Goal: Task Accomplishment & Management: Manage account settings

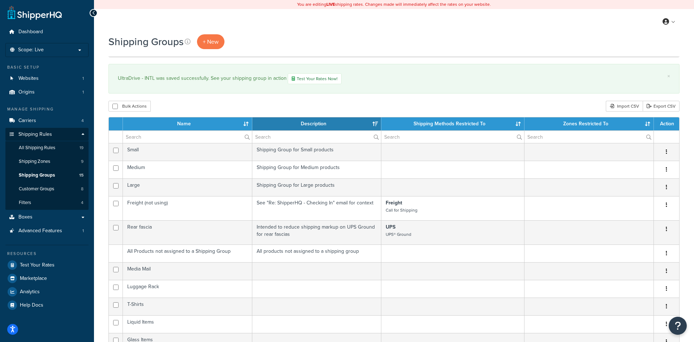
select select "15"
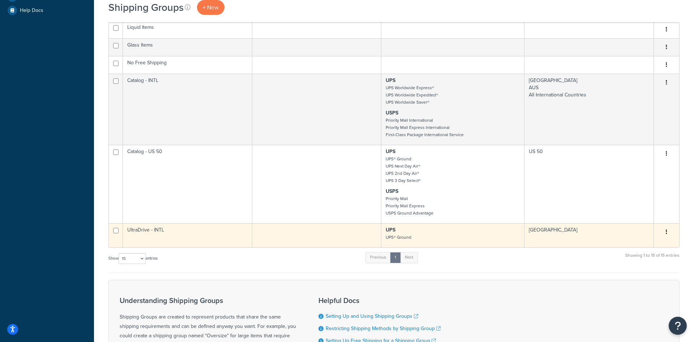
click at [314, 237] on td at bounding box center [316, 235] width 129 height 24
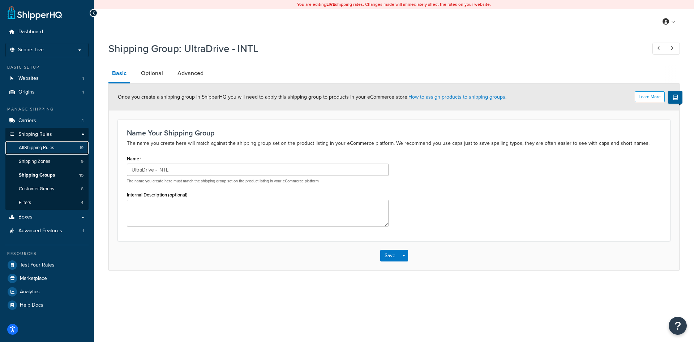
click at [47, 146] on span "All Shipping Rules" at bounding box center [36, 148] width 35 height 6
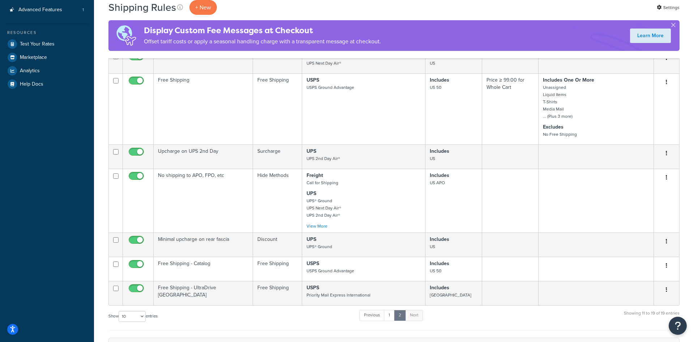
scroll to position [390, 0]
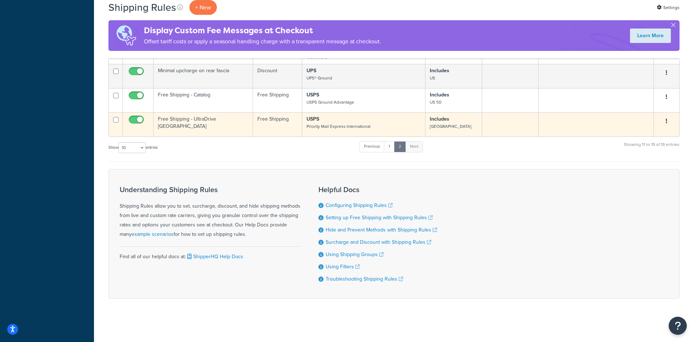
click at [213, 125] on td "Free Shipping - UltraDrive [GEOGRAPHIC_DATA]" at bounding box center [203, 124] width 99 height 24
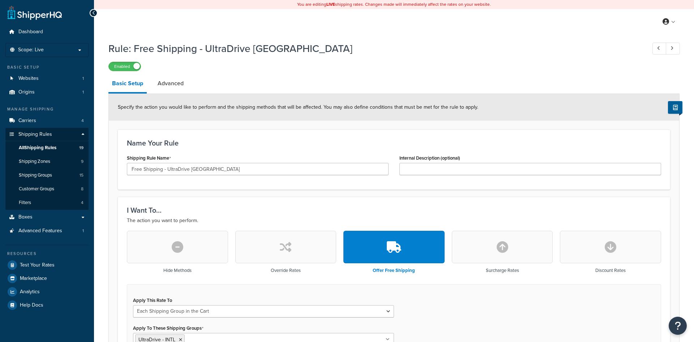
select select "SHIPPING_GROUP"
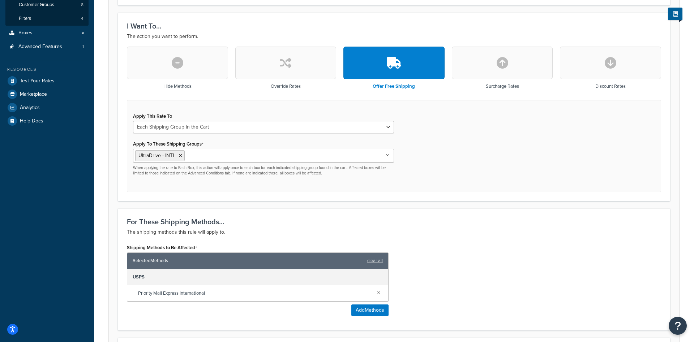
scroll to position [37, 0]
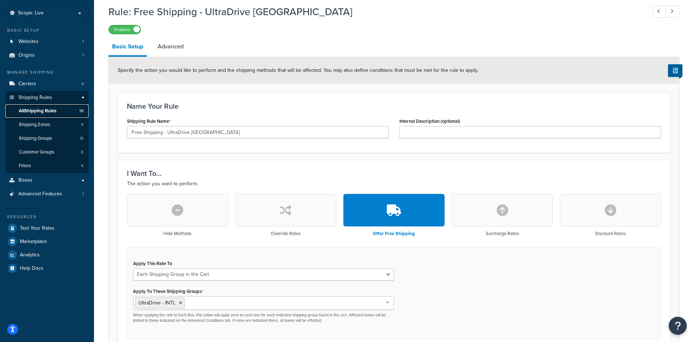
click at [58, 113] on link "All Shipping Rules 19" at bounding box center [46, 110] width 83 height 13
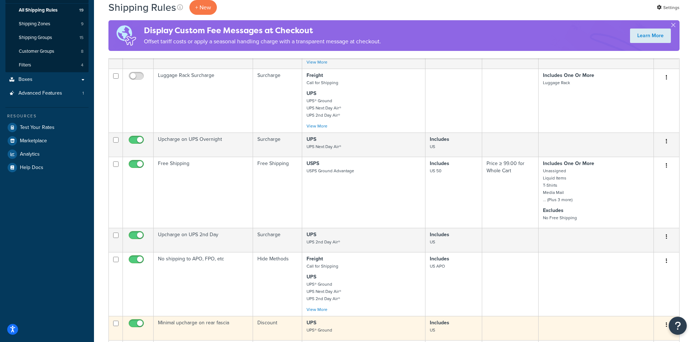
scroll to position [221, 0]
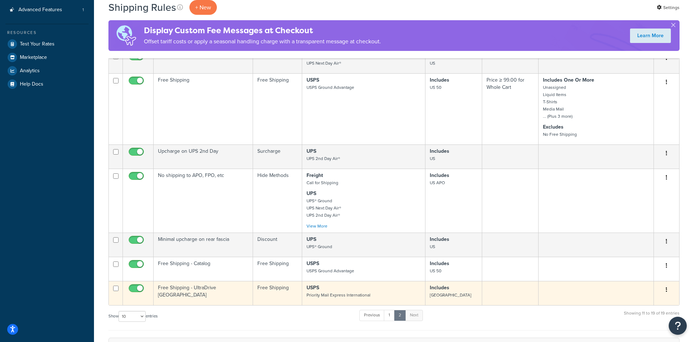
click at [330, 291] on p "USPS Priority Mail Express International" at bounding box center [363, 291] width 114 height 14
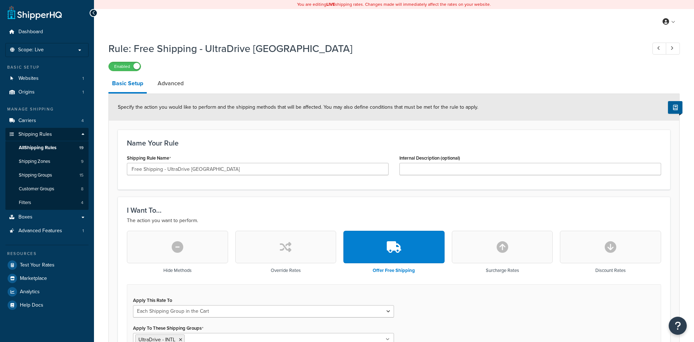
select select "SHIPPING_GROUP"
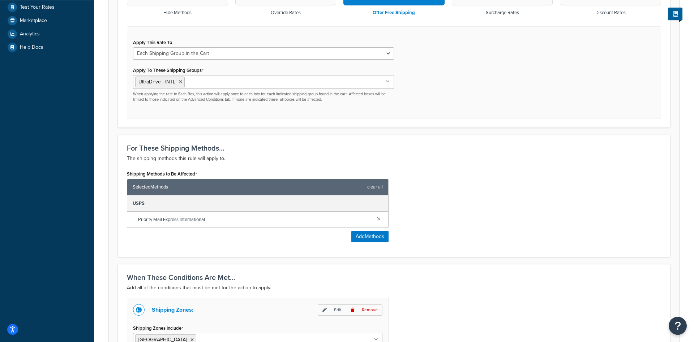
scroll to position [295, 0]
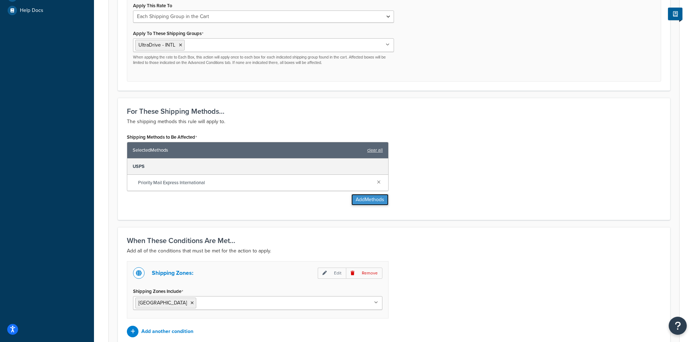
click at [360, 201] on button "Add Methods" at bounding box center [369, 200] width 37 height 12
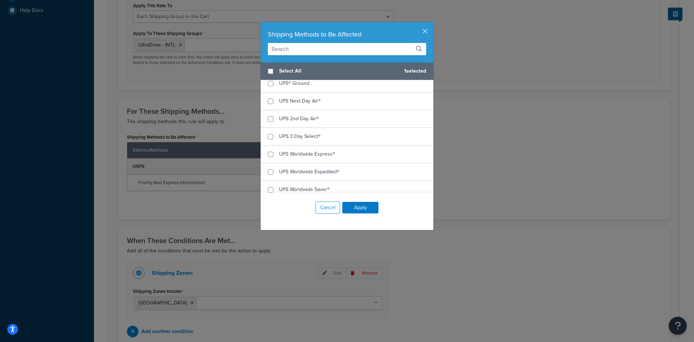
scroll to position [0, 0]
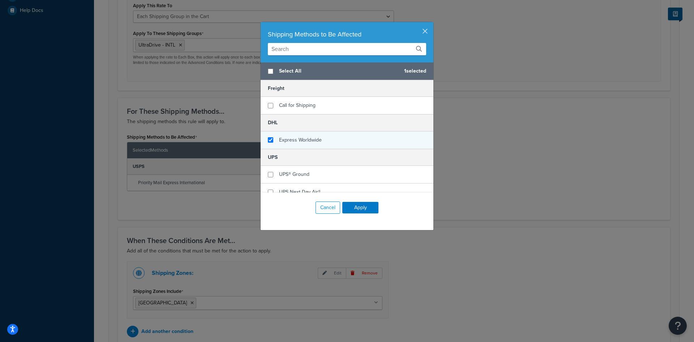
checkbox input "true"
click at [322, 144] on div "Express Worldwide" at bounding box center [347, 140] width 173 height 17
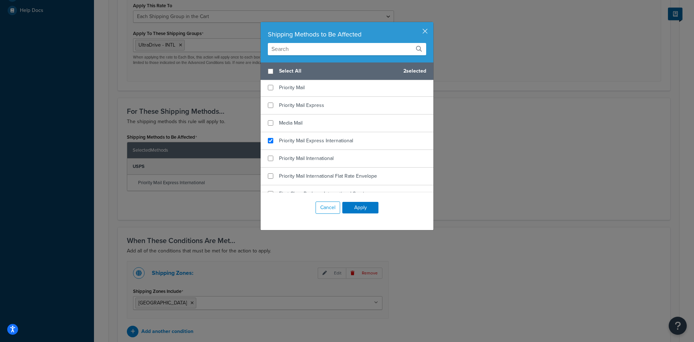
scroll to position [255, 0]
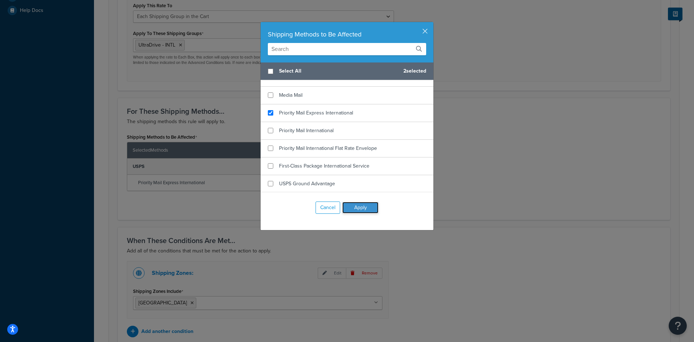
click at [364, 210] on button "Apply" at bounding box center [360, 208] width 36 height 12
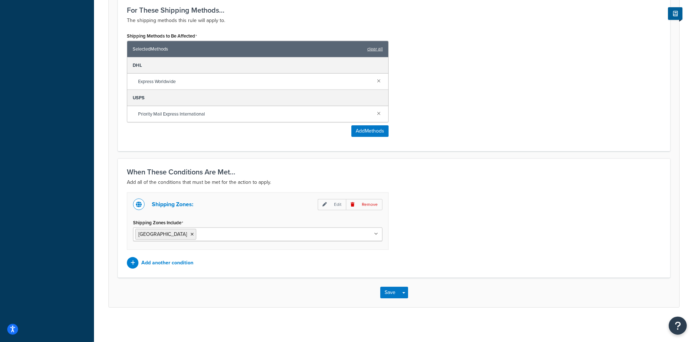
scroll to position [398, 0]
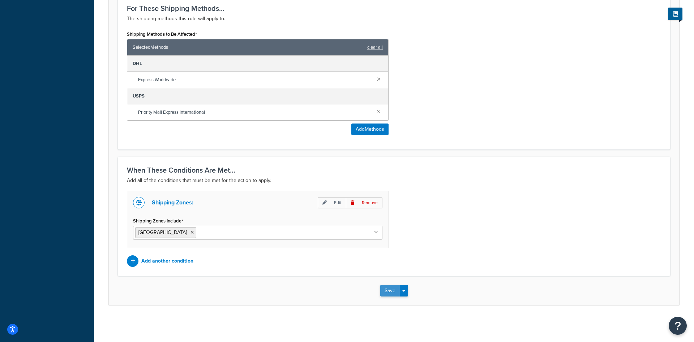
click at [386, 291] on button "Save" at bounding box center [390, 291] width 20 height 12
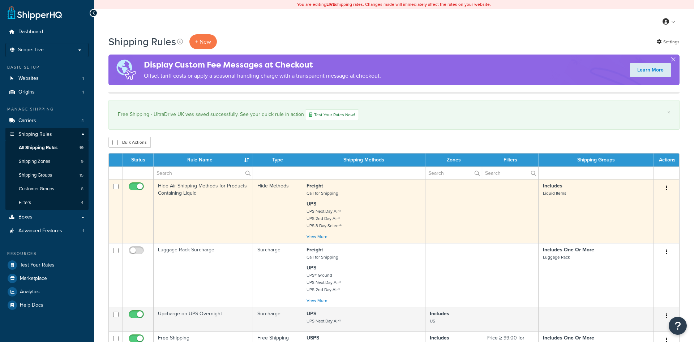
scroll to position [258, 0]
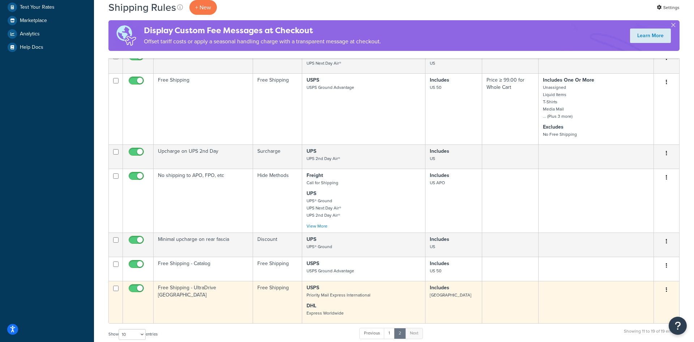
click at [225, 297] on td "Free Shipping - UltraDrive [GEOGRAPHIC_DATA]" at bounding box center [203, 302] width 99 height 42
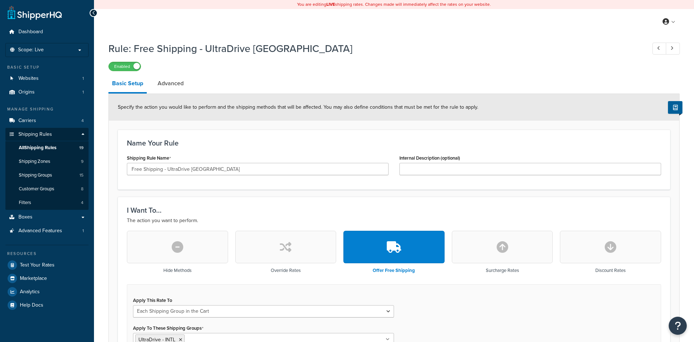
select select "SHIPPING_GROUP"
click at [58, 173] on link "Shipping Groups 15" at bounding box center [46, 175] width 83 height 13
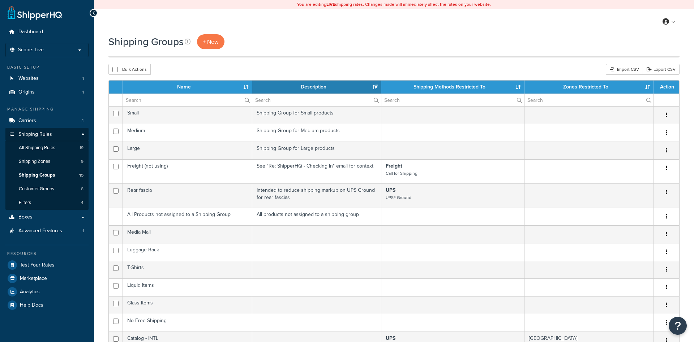
select select "15"
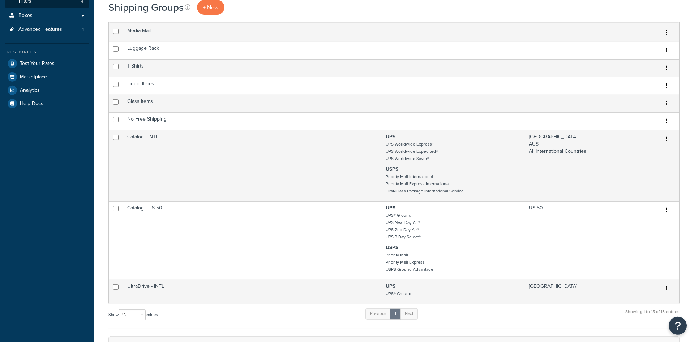
scroll to position [221, 0]
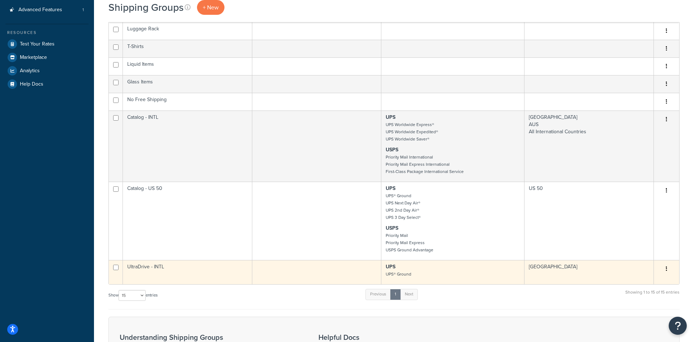
click at [198, 274] on td "UltraDrive - INTL" at bounding box center [187, 272] width 129 height 24
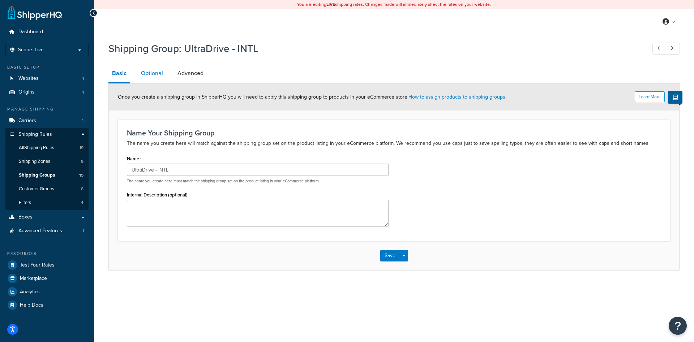
click at [155, 78] on link "Optional" at bounding box center [151, 73] width 29 height 17
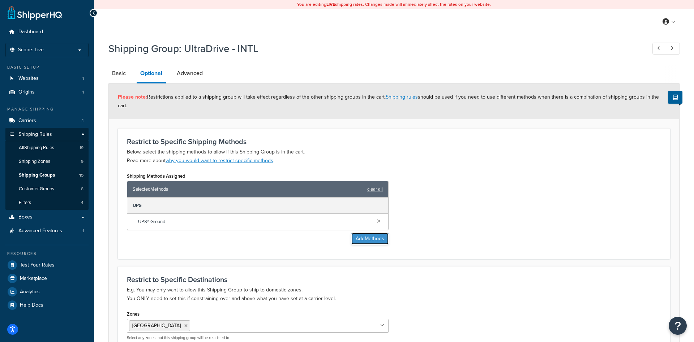
click at [356, 233] on button "Add Methods" at bounding box center [369, 239] width 37 height 12
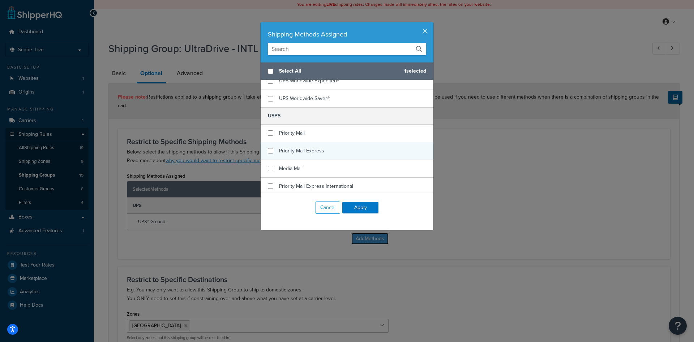
scroll to position [255, 0]
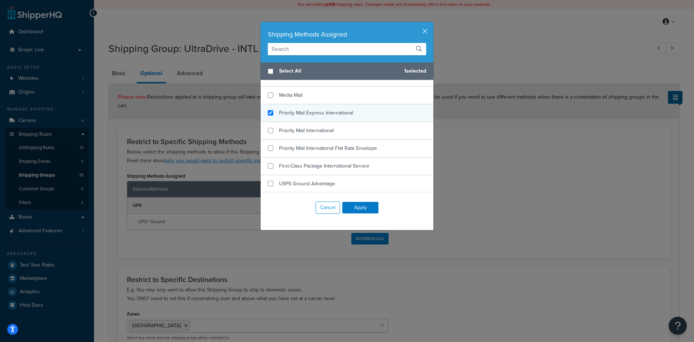
checkbox input "true"
click at [312, 115] on span "Priority Mail Express International" at bounding box center [316, 113] width 74 height 8
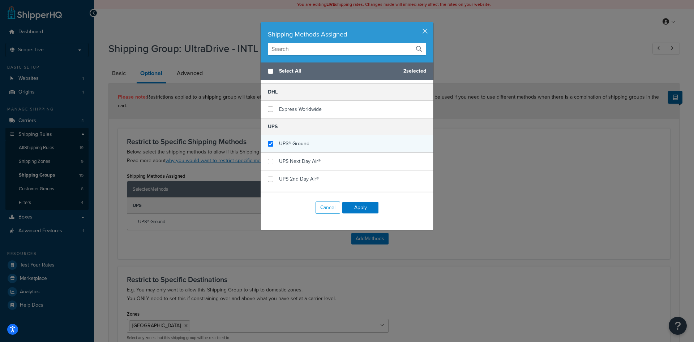
scroll to position [0, 0]
checkbox input "true"
click at [303, 137] on span "Express Worldwide" at bounding box center [300, 140] width 43 height 8
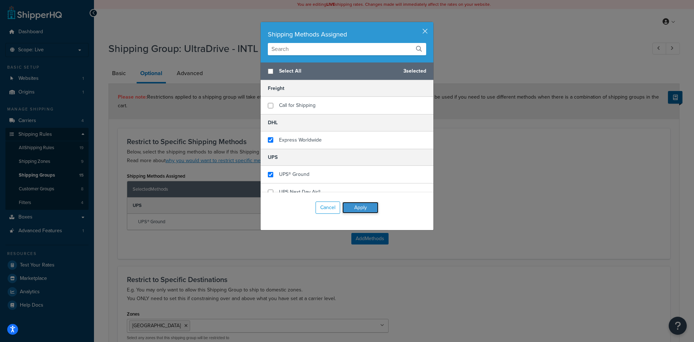
click at [364, 208] on button "Apply" at bounding box center [360, 208] width 36 height 12
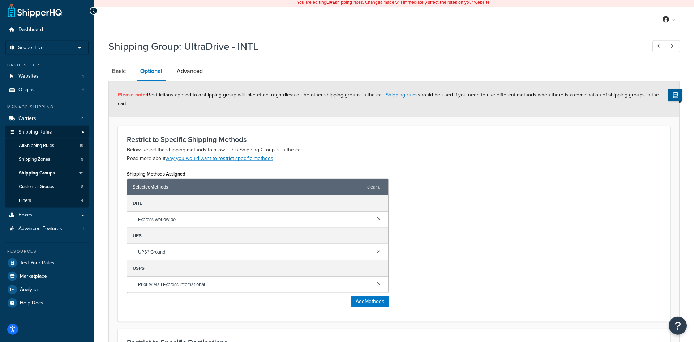
scroll to position [136, 0]
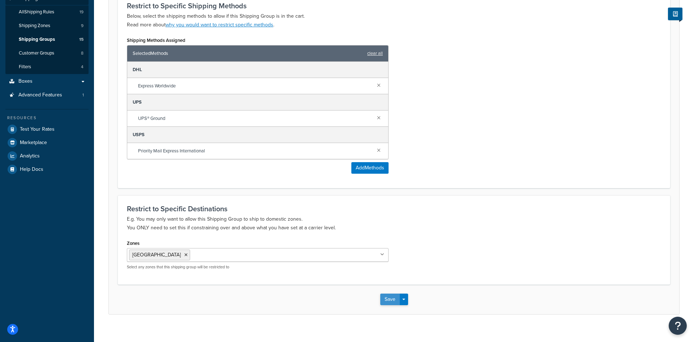
click at [388, 294] on button "Save" at bounding box center [390, 300] width 20 height 12
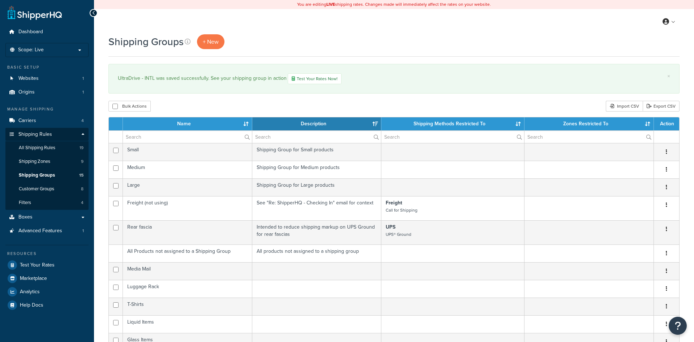
select select "15"
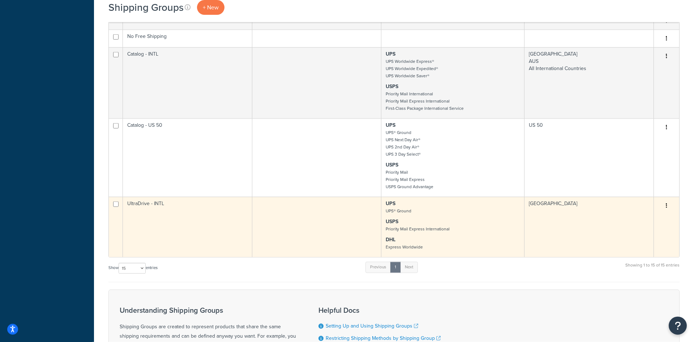
scroll to position [332, 0]
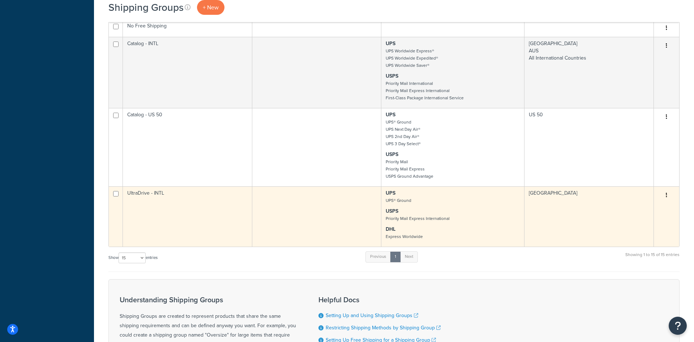
click at [339, 215] on td at bounding box center [316, 216] width 129 height 60
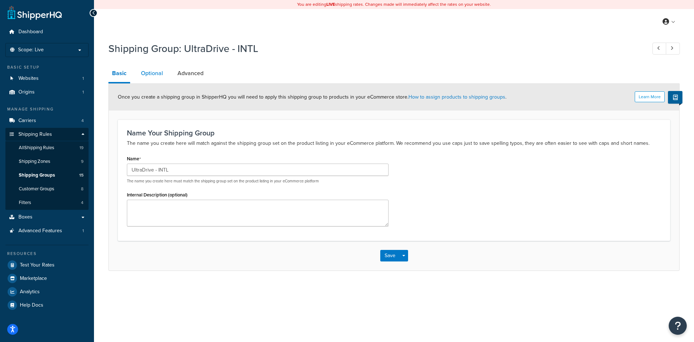
click at [151, 79] on link "Optional" at bounding box center [151, 73] width 29 height 17
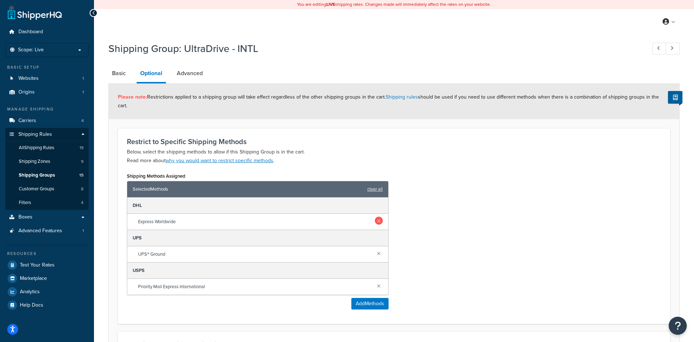
click at [380, 217] on link at bounding box center [379, 221] width 8 height 8
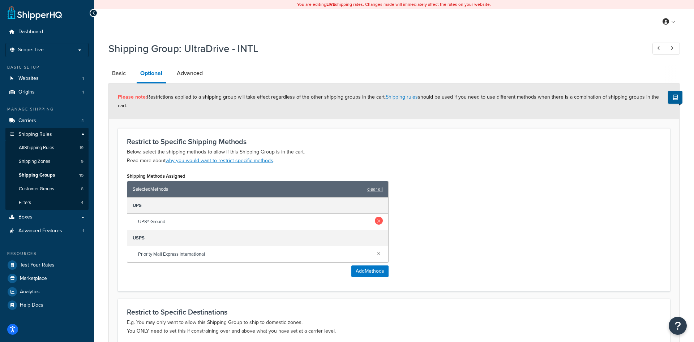
click at [377, 217] on link at bounding box center [379, 221] width 8 height 8
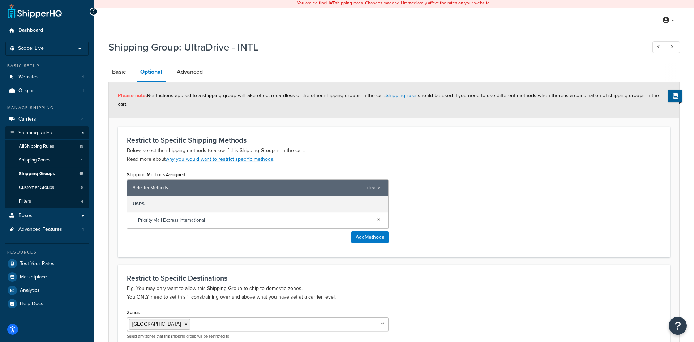
scroll to position [71, 0]
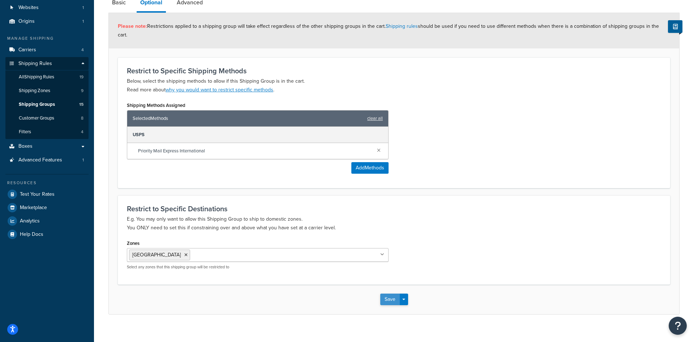
click at [388, 294] on button "Save" at bounding box center [390, 300] width 20 height 12
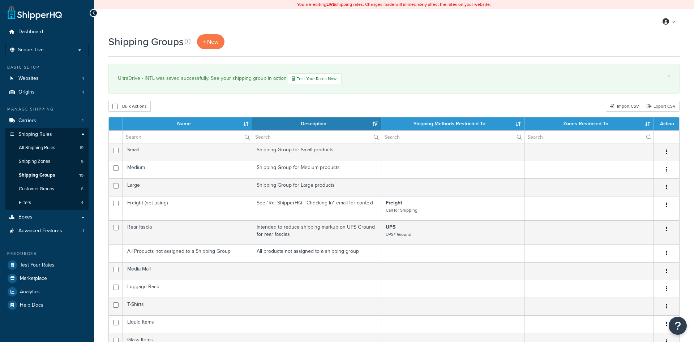
select select "15"
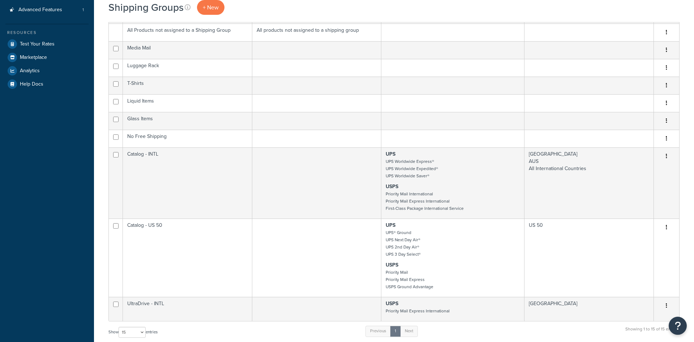
scroll to position [221, 0]
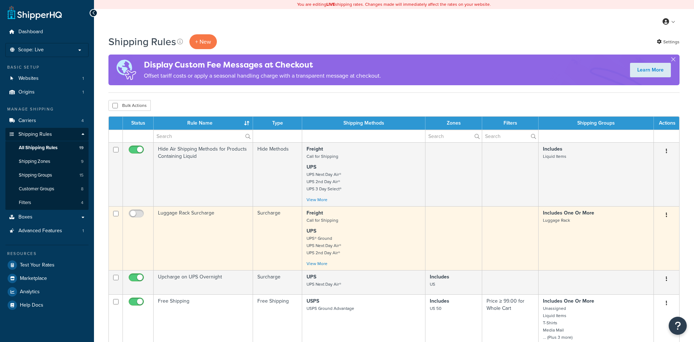
scroll to position [221, 0]
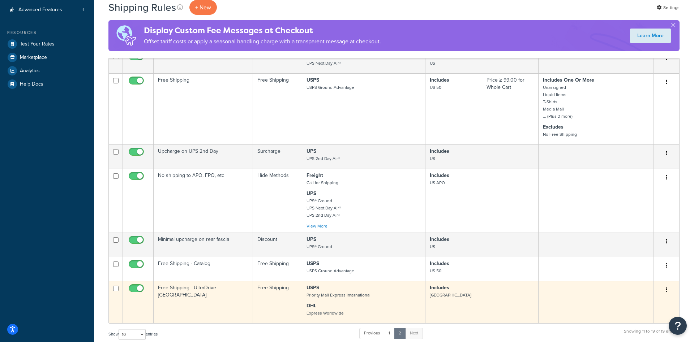
click at [235, 298] on td "Free Shipping - UltraDrive [GEOGRAPHIC_DATA]" at bounding box center [203, 302] width 99 height 42
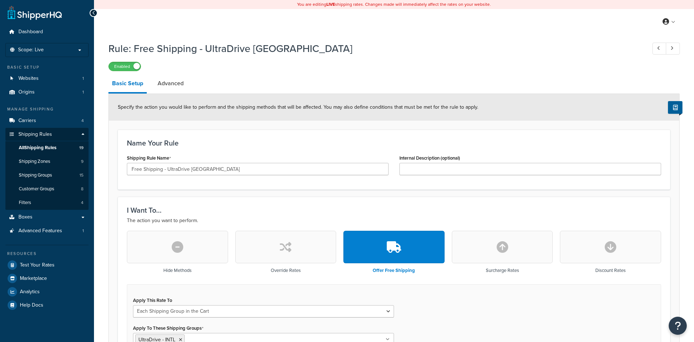
select select "SHIPPING_GROUP"
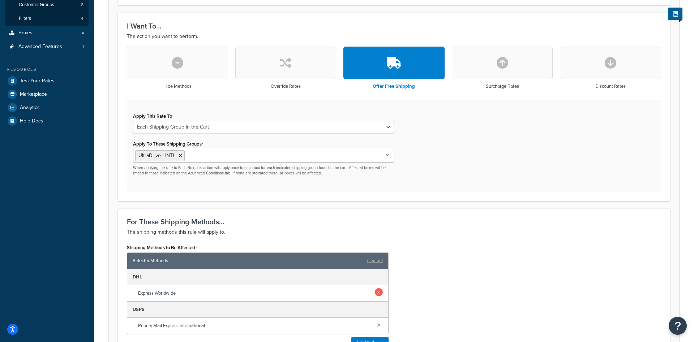
click at [379, 294] on link at bounding box center [379, 292] width 8 height 8
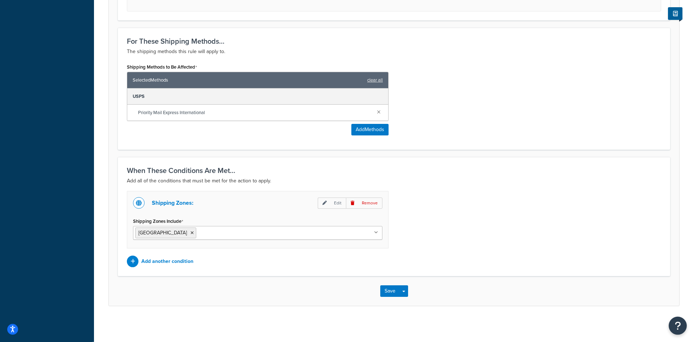
scroll to position [366, 0]
click at [392, 292] on button "Save" at bounding box center [390, 291] width 20 height 12
